Goal: Information Seeking & Learning: Find specific fact

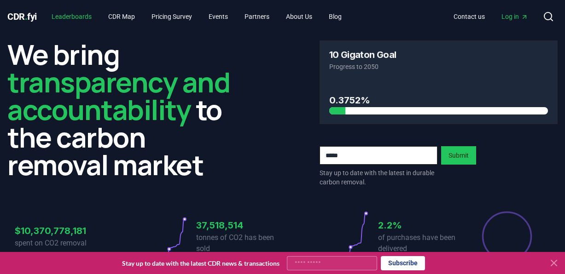
click at [69, 13] on link "Leaderboards" at bounding box center [71, 16] width 55 height 17
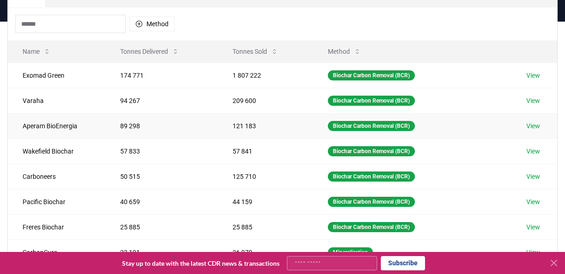
scroll to position [82, 0]
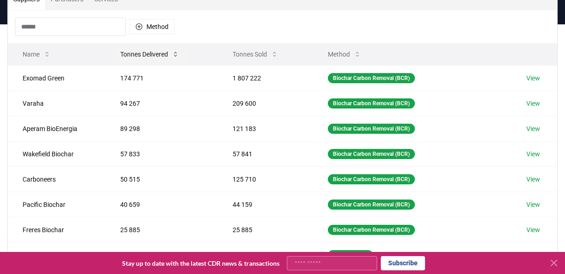
click at [177, 54] on icon at bounding box center [175, 54] width 7 height 7
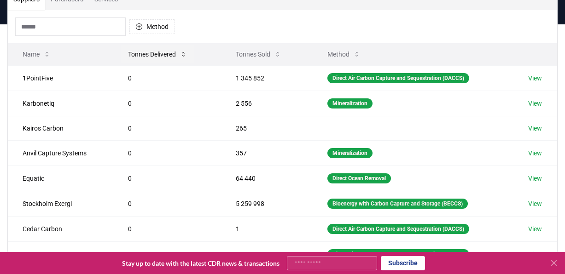
click at [177, 54] on button "Tonnes Delivered" at bounding box center [158, 54] width 74 height 18
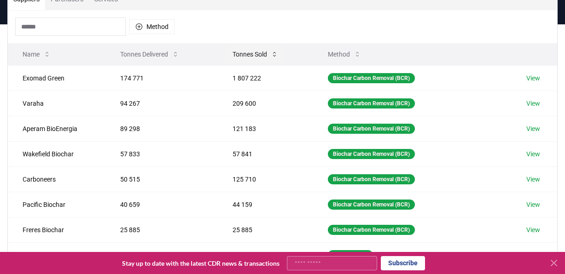
click at [276, 58] on button "Tonnes Sold" at bounding box center [255, 54] width 60 height 18
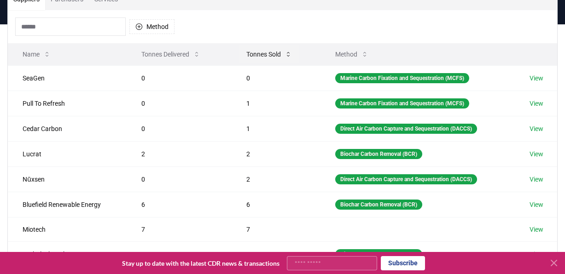
click at [288, 57] on icon at bounding box center [287, 54] width 7 height 7
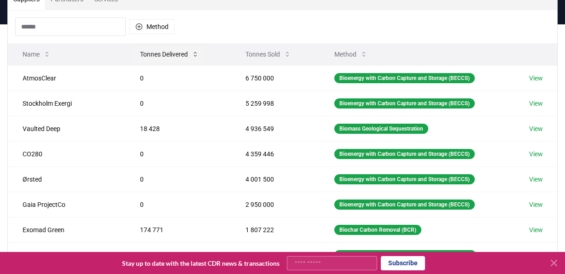
click at [171, 58] on button "Tonnes Delivered" at bounding box center [170, 54] width 74 height 18
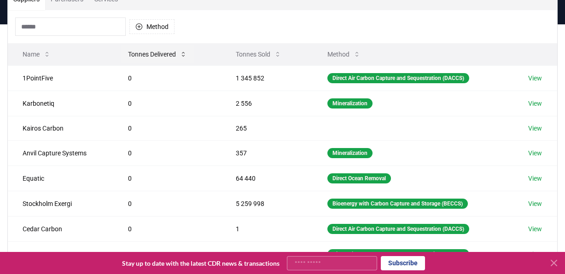
click at [185, 54] on icon at bounding box center [182, 54] width 7 height 7
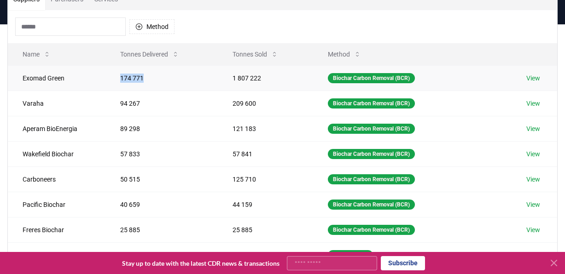
drag, startPoint x: 141, startPoint y: 78, endPoint x: 116, endPoint y: 79, distance: 24.8
click at [116, 79] on td "174 771" at bounding box center [161, 77] width 112 height 25
copy td "174 771"
drag, startPoint x: 141, startPoint y: 101, endPoint x: 115, endPoint y: 102, distance: 25.8
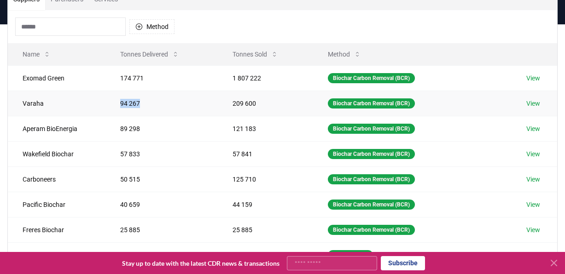
click at [115, 102] on td "94 267" at bounding box center [161, 103] width 112 height 25
copy td "94 267"
drag, startPoint x: 146, startPoint y: 128, endPoint x: 114, endPoint y: 129, distance: 32.7
click at [114, 129] on td "89 298" at bounding box center [161, 128] width 112 height 25
copy td "89 298"
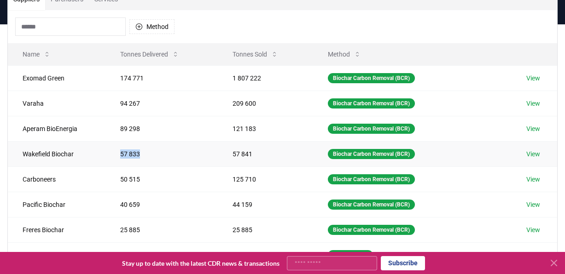
drag, startPoint x: 148, startPoint y: 156, endPoint x: 113, endPoint y: 155, distance: 34.5
click at [113, 155] on td "57 833" at bounding box center [161, 153] width 112 height 25
copy td "57 833"
drag, startPoint x: 142, startPoint y: 182, endPoint x: 115, endPoint y: 182, distance: 27.1
click at [115, 182] on td "50 515" at bounding box center [161, 179] width 112 height 25
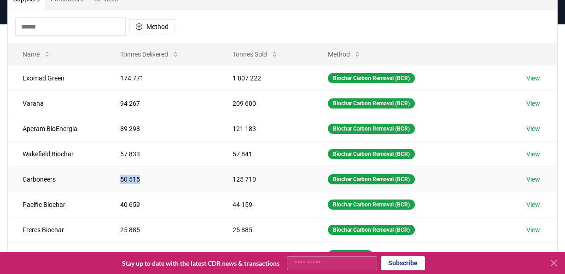
copy td "50 515"
